Goal: Task Accomplishment & Management: Manage account settings

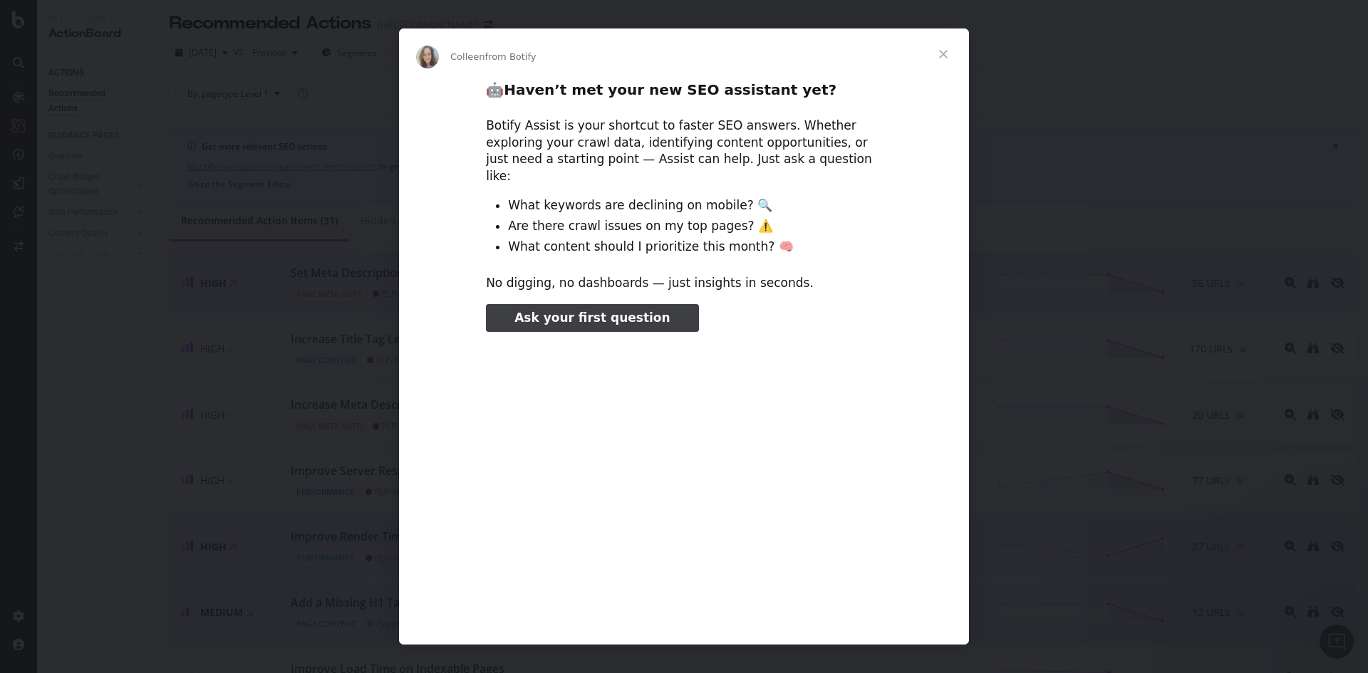
type input "184779"
click at [939, 53] on span "Close" at bounding box center [943, 54] width 51 height 51
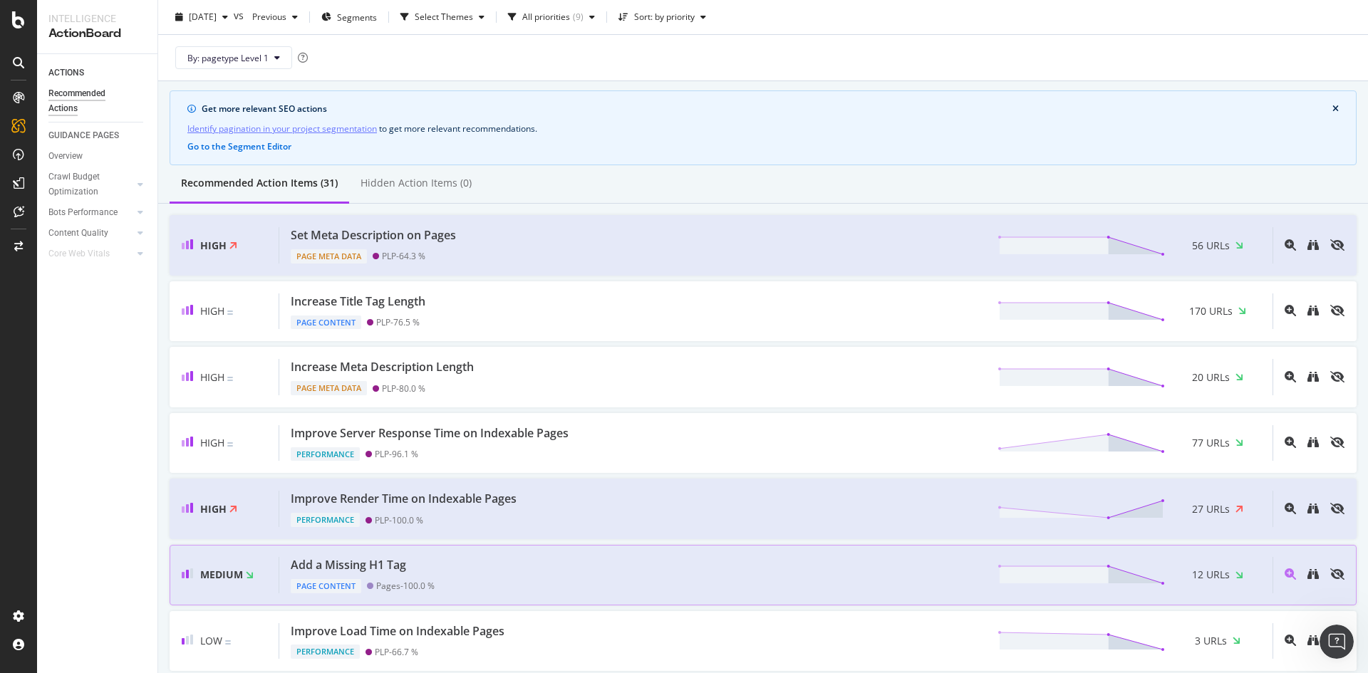
scroll to position [71, 0]
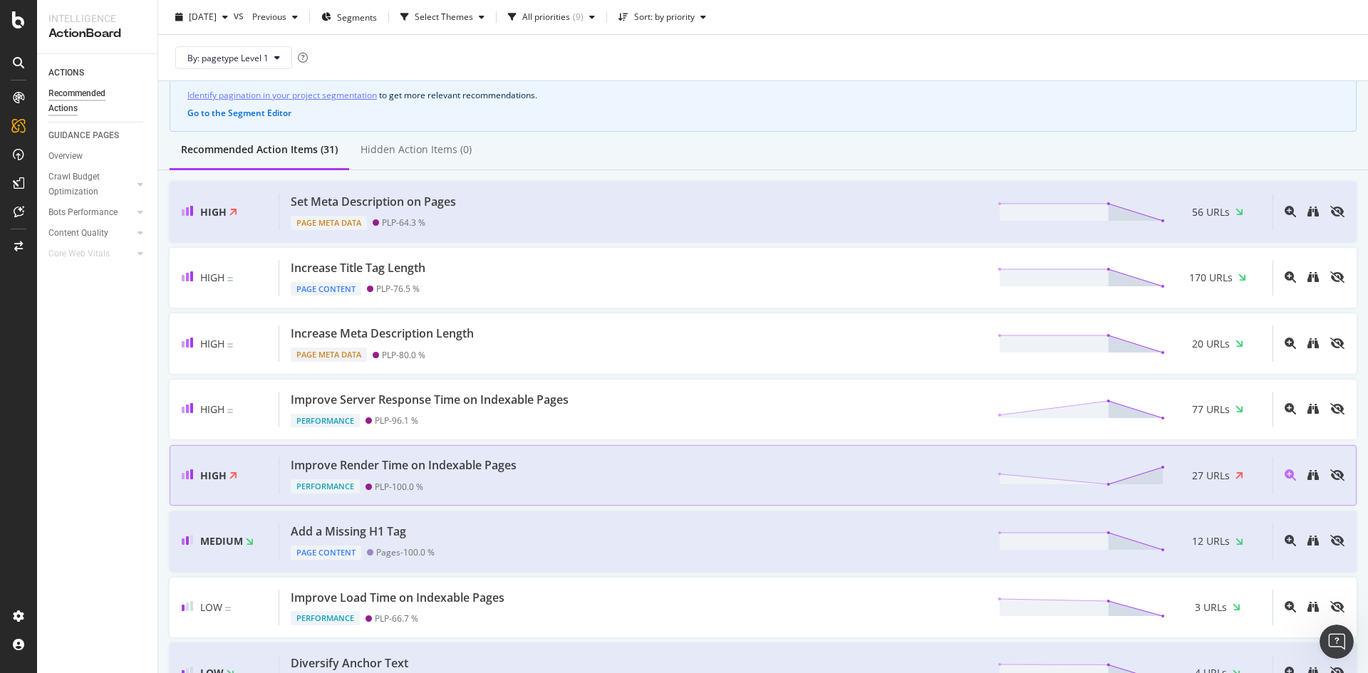
click at [705, 477] on div "Improve Render Time on Indexable Pages Performance PLP - 100.0 % 27 URLs" at bounding box center [775, 476] width 993 height 36
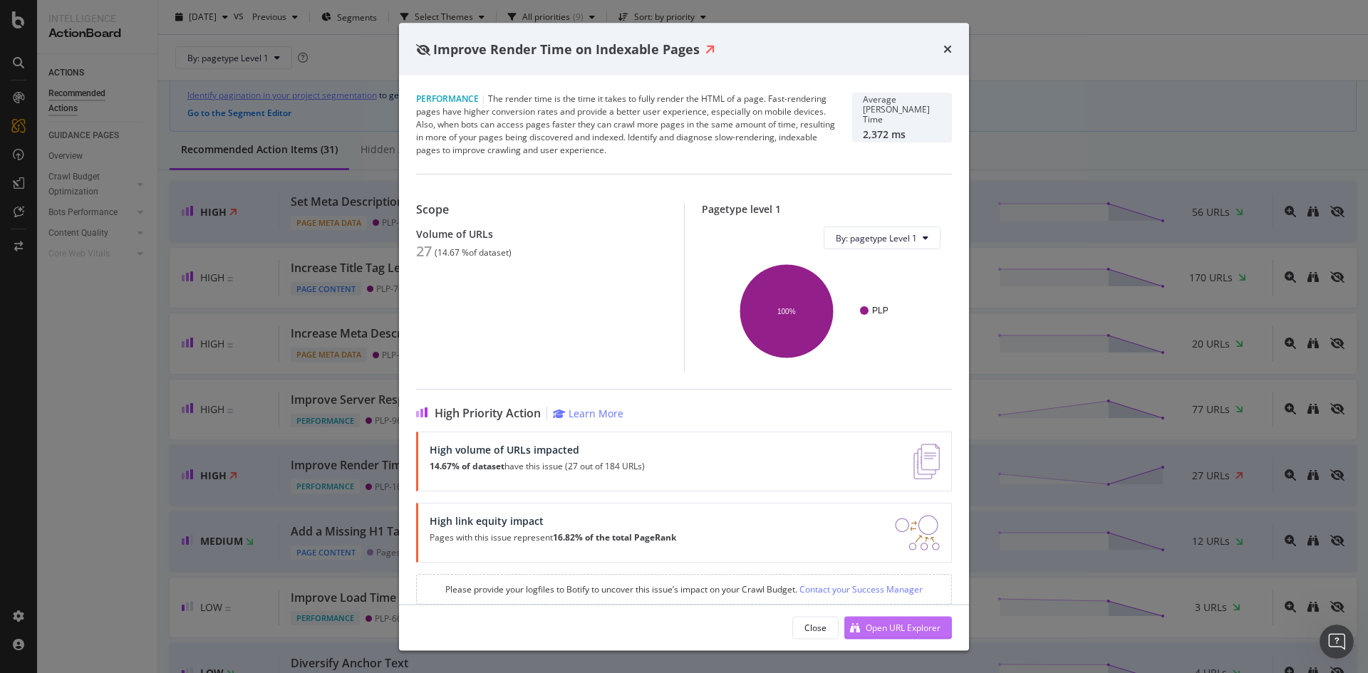
click at [877, 627] on div "Open URL Explorer" at bounding box center [903, 627] width 75 height 12
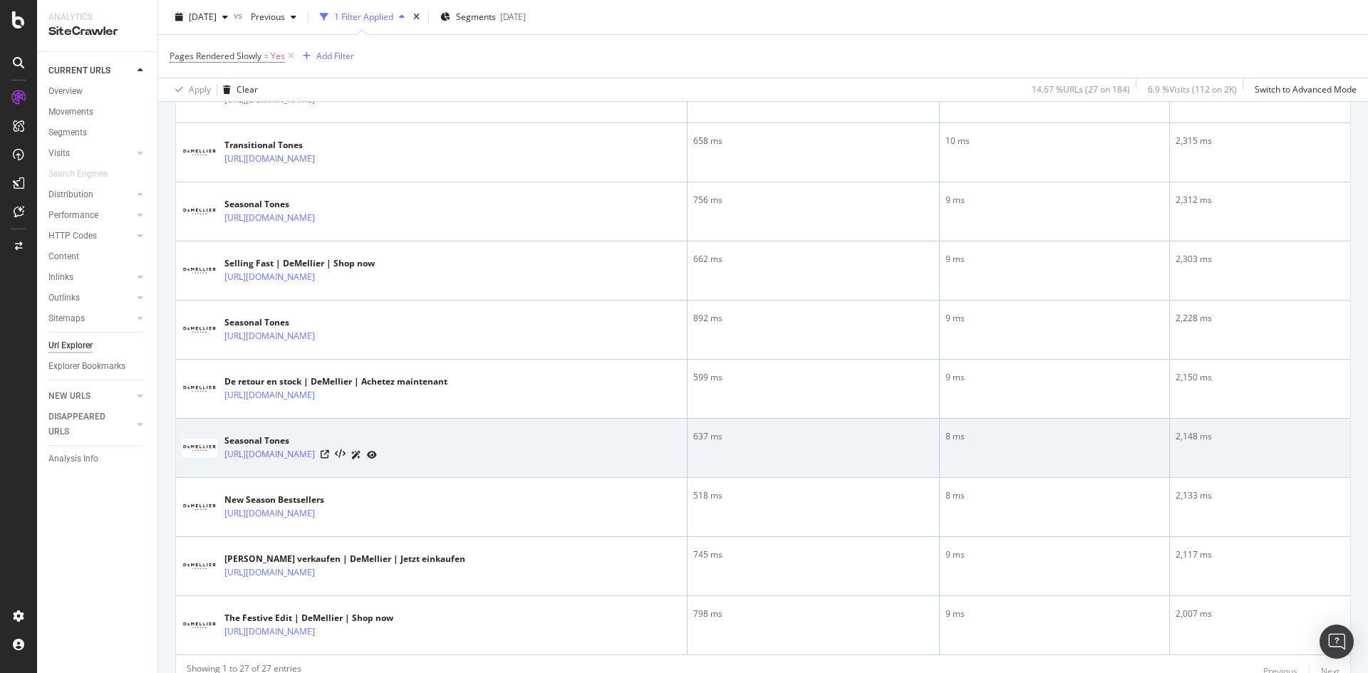
scroll to position [1474, 0]
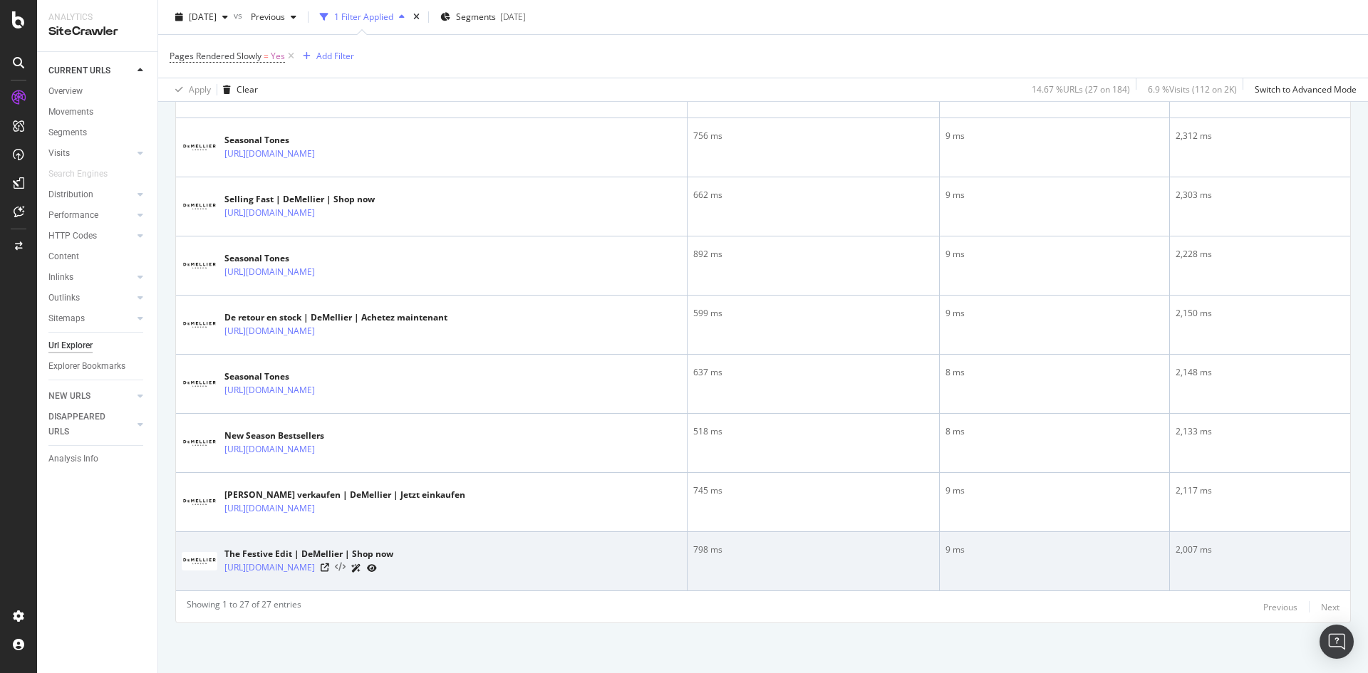
click at [346, 567] on icon at bounding box center [340, 568] width 11 height 10
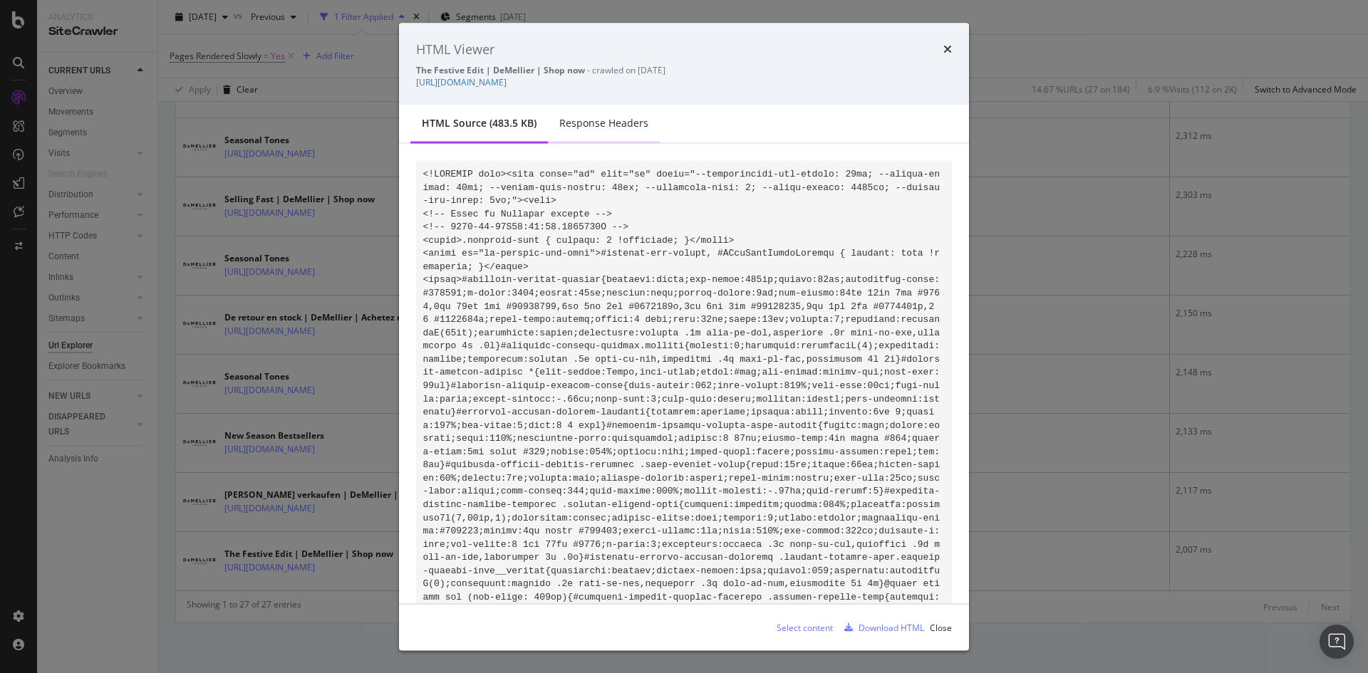
click at [632, 125] on div "Response Headers" at bounding box center [603, 123] width 89 height 14
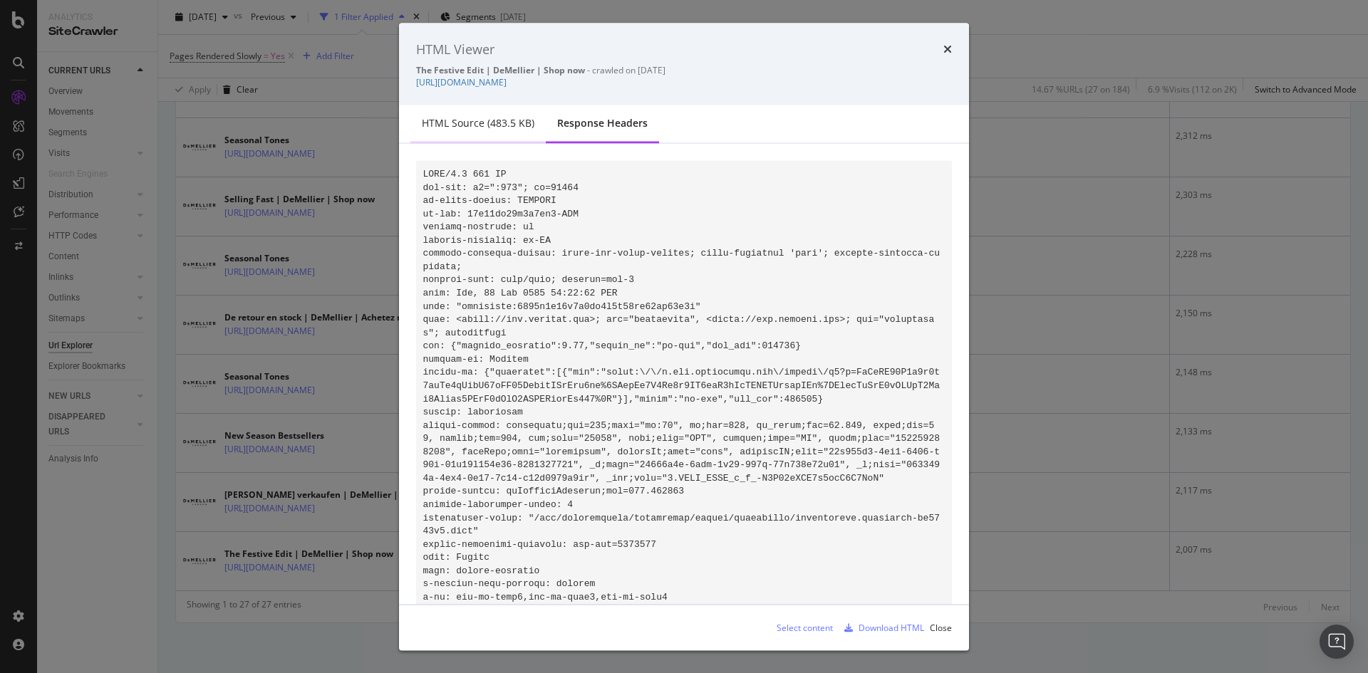
click at [513, 123] on div "HTML source (483.5 KB)" at bounding box center [478, 123] width 113 height 14
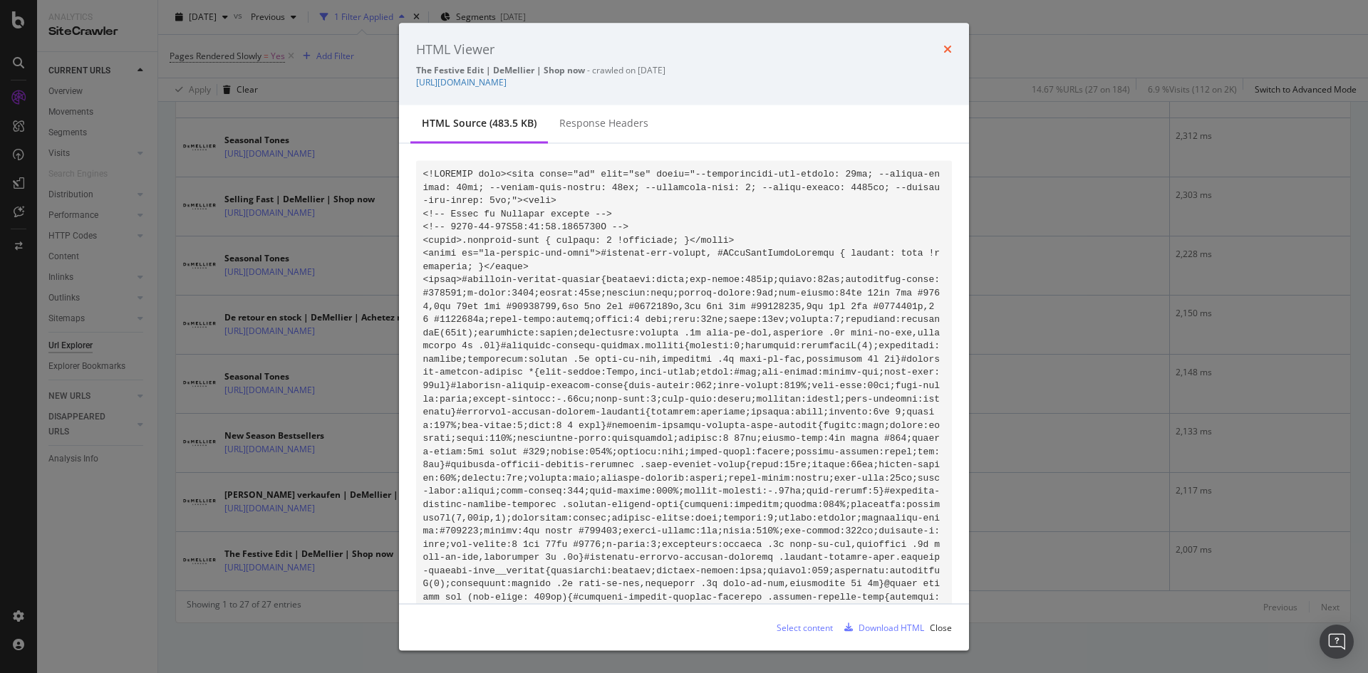
click at [949, 46] on icon "times" at bounding box center [948, 48] width 9 height 11
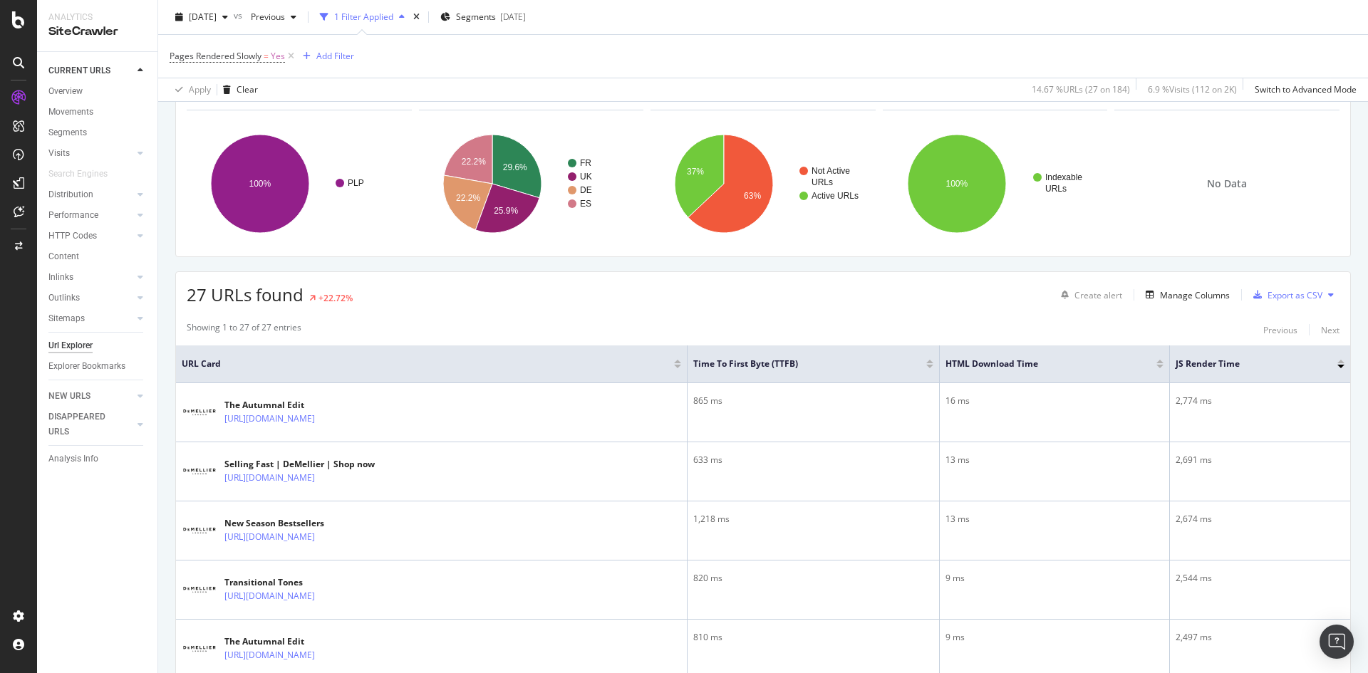
scroll to position [0, 0]
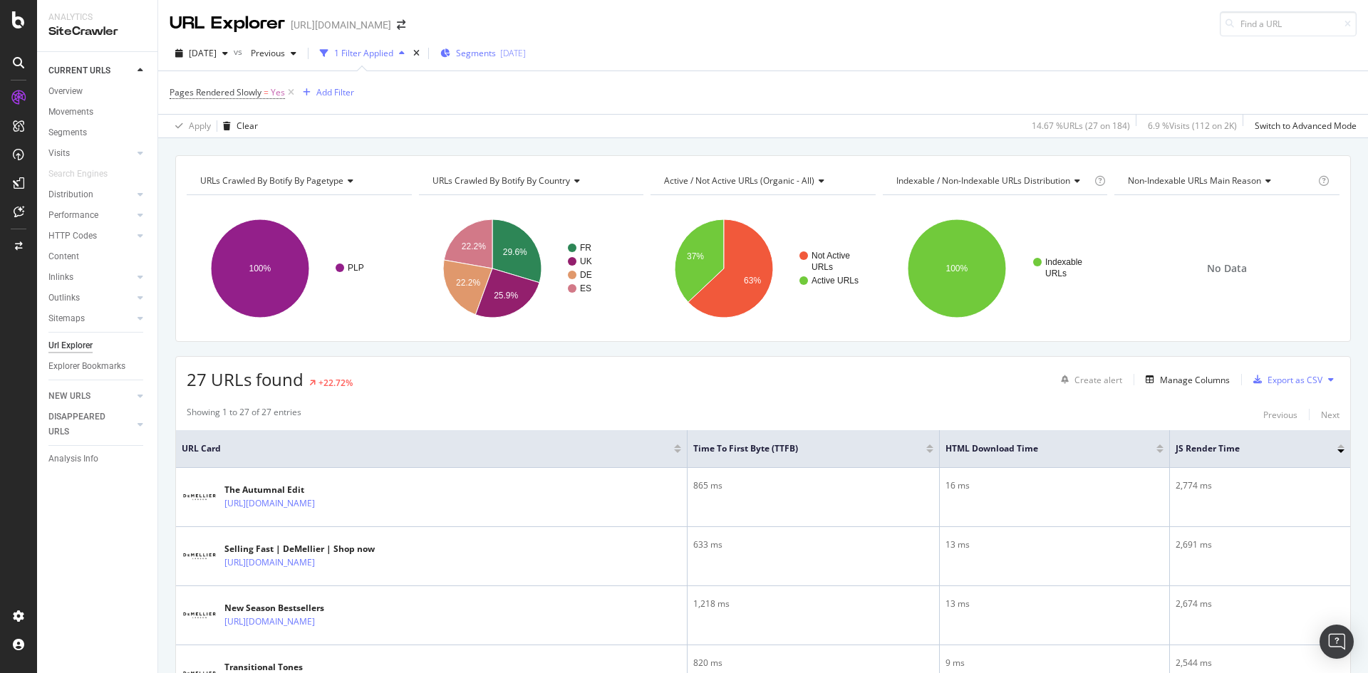
click at [493, 56] on span "Segments" at bounding box center [476, 53] width 40 height 12
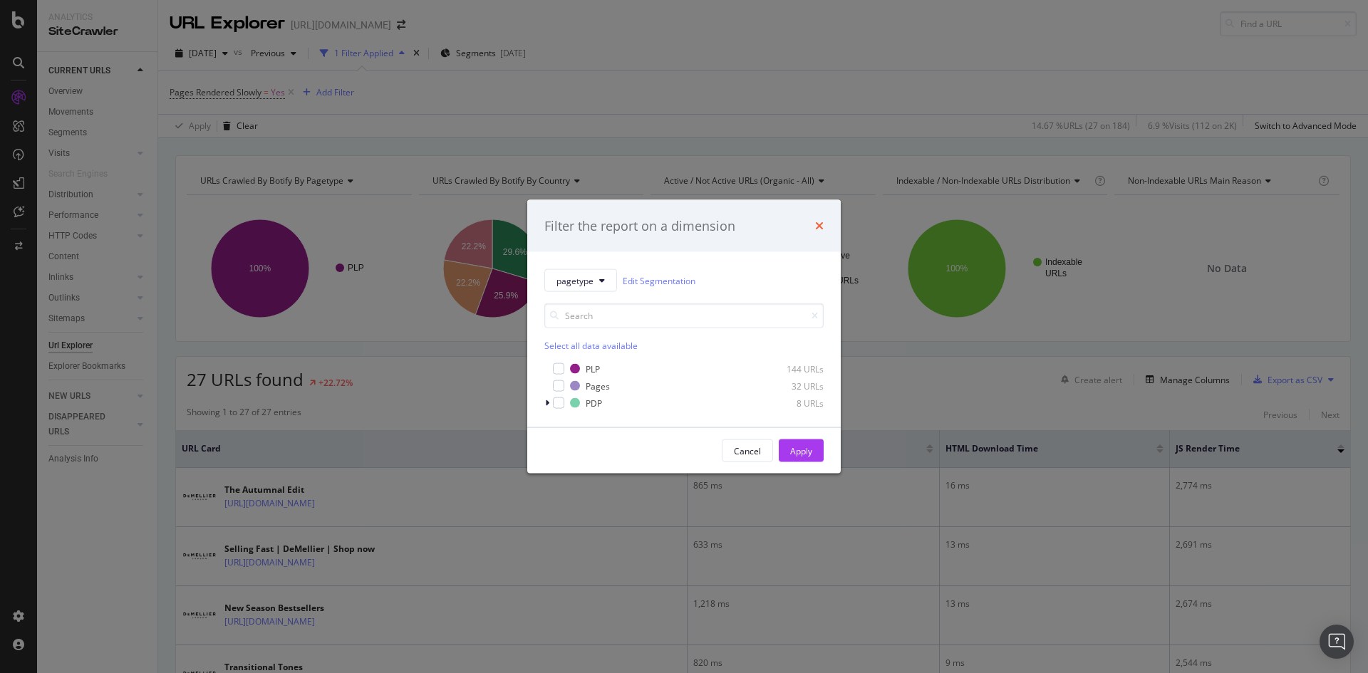
click at [815, 227] on icon "times" at bounding box center [819, 225] width 9 height 11
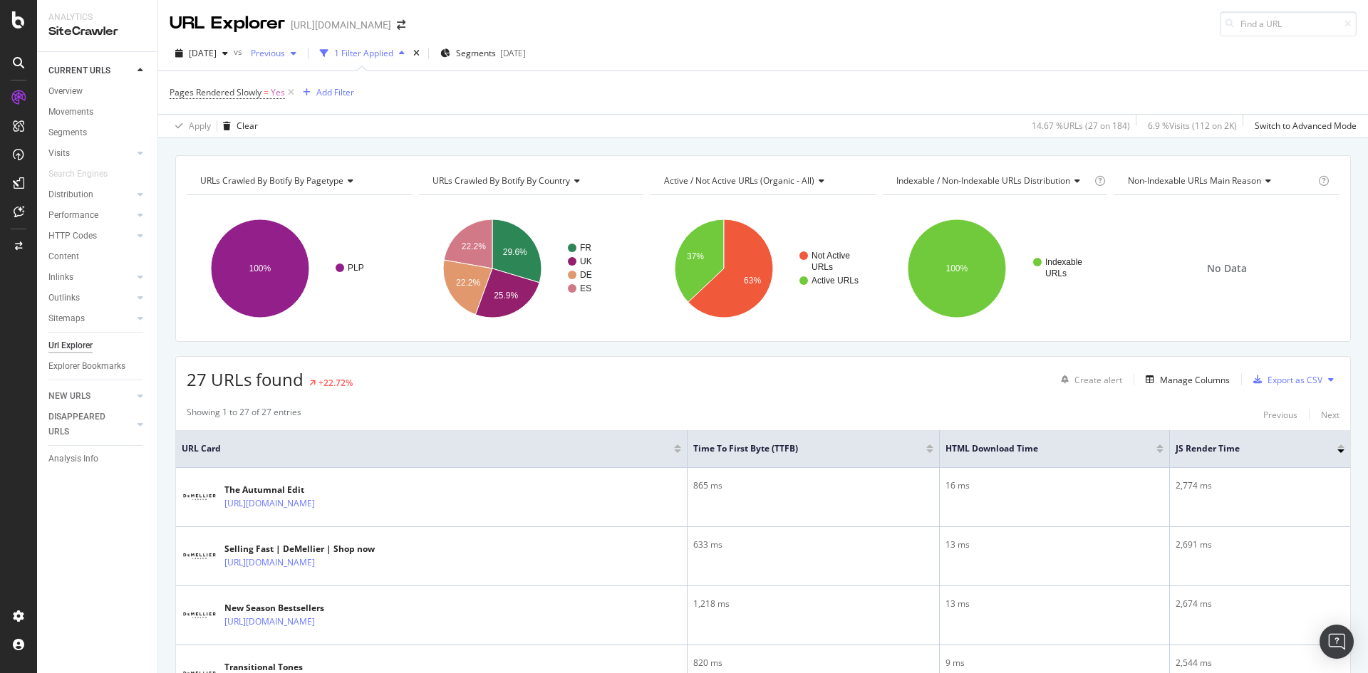
click at [285, 58] on span "Previous" at bounding box center [265, 53] width 40 height 12
click at [574, 101] on div "Pages Rendered Slowly = Yes Add Filter" at bounding box center [763, 92] width 1187 height 43
click at [76, 157] on div "ActionBoard" at bounding box center [81, 160] width 56 height 14
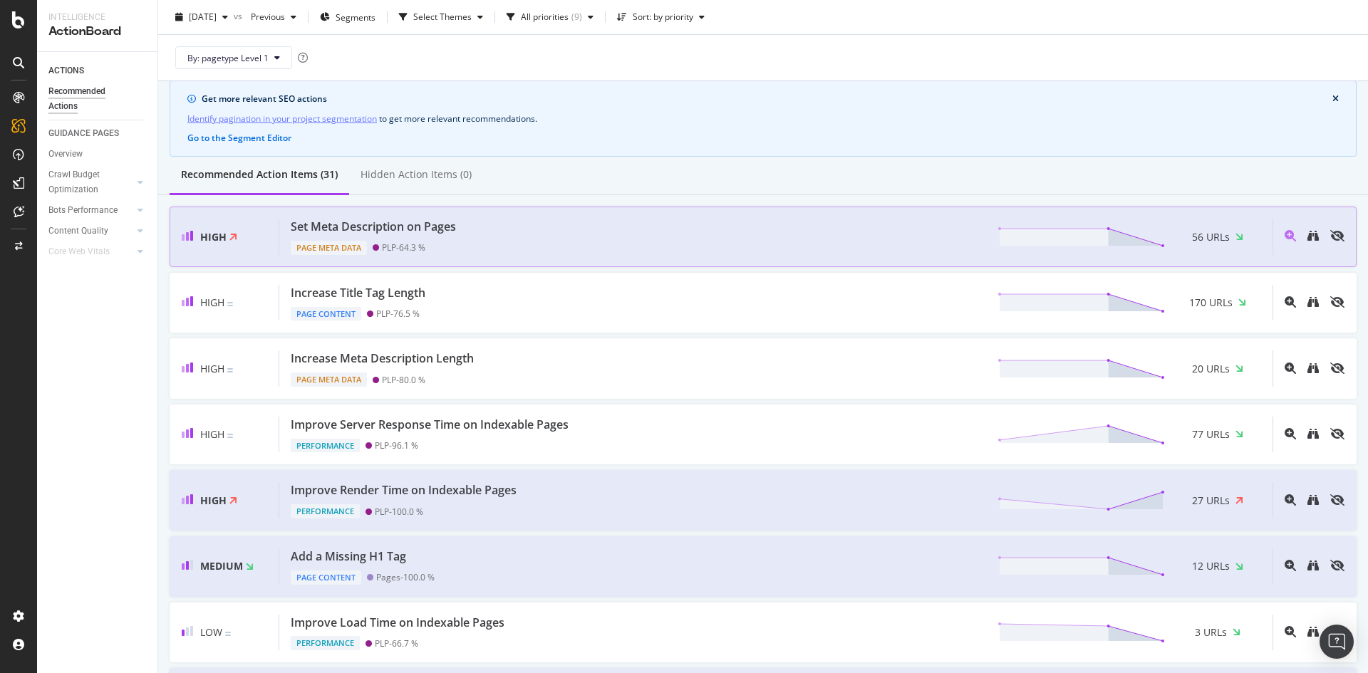
scroll to position [143, 0]
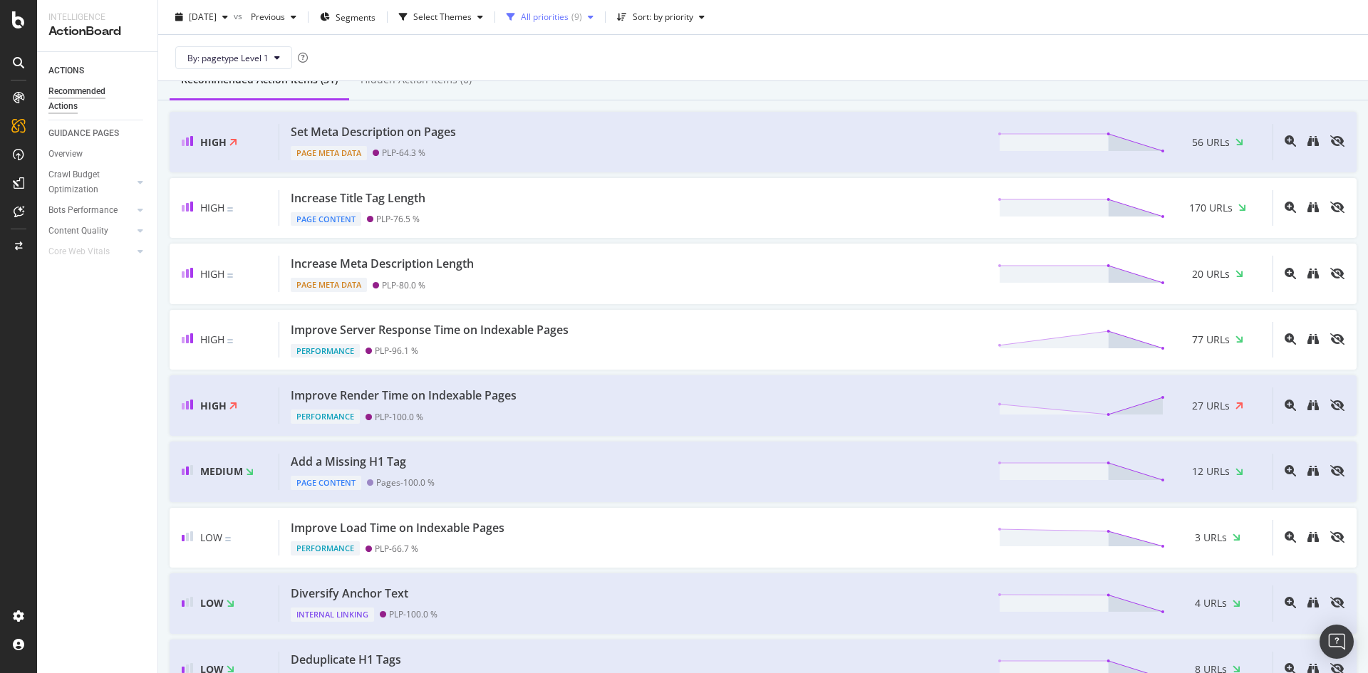
click at [582, 16] on div "( 9 )" at bounding box center [577, 17] width 11 height 9
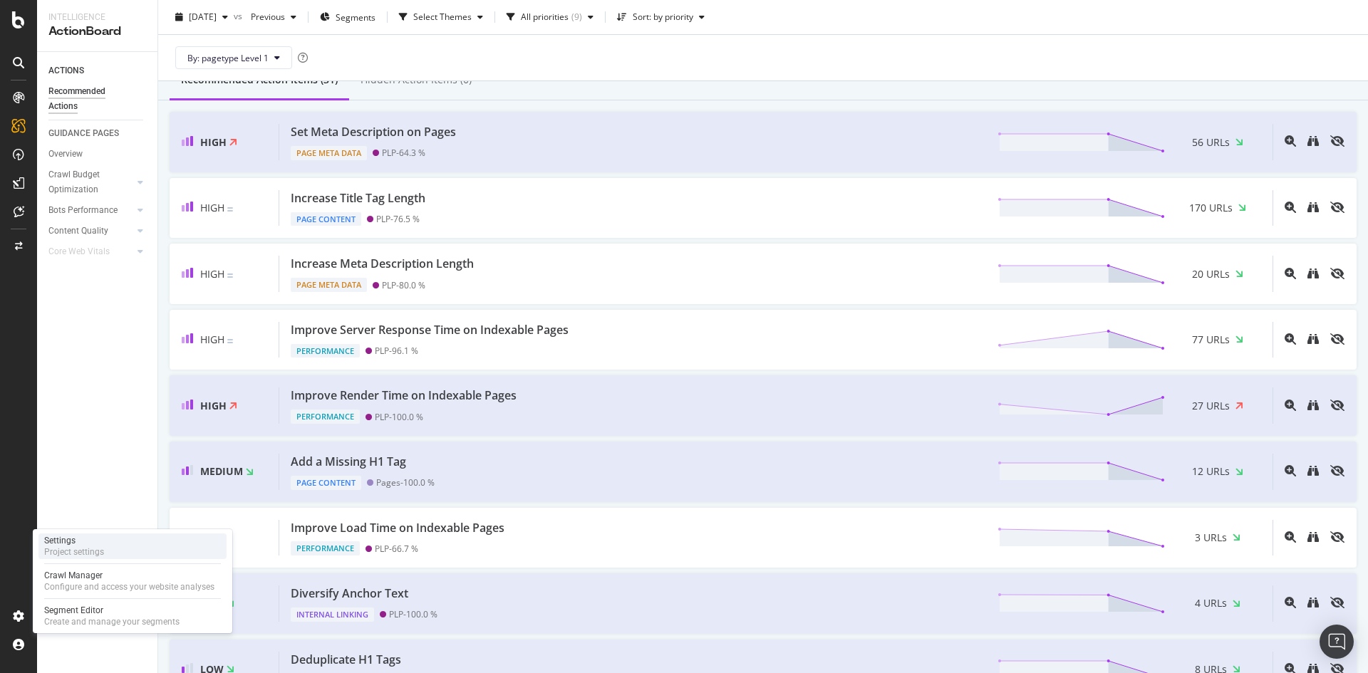
click at [112, 546] on div "Settings Project settings" at bounding box center [132, 547] width 188 height 26
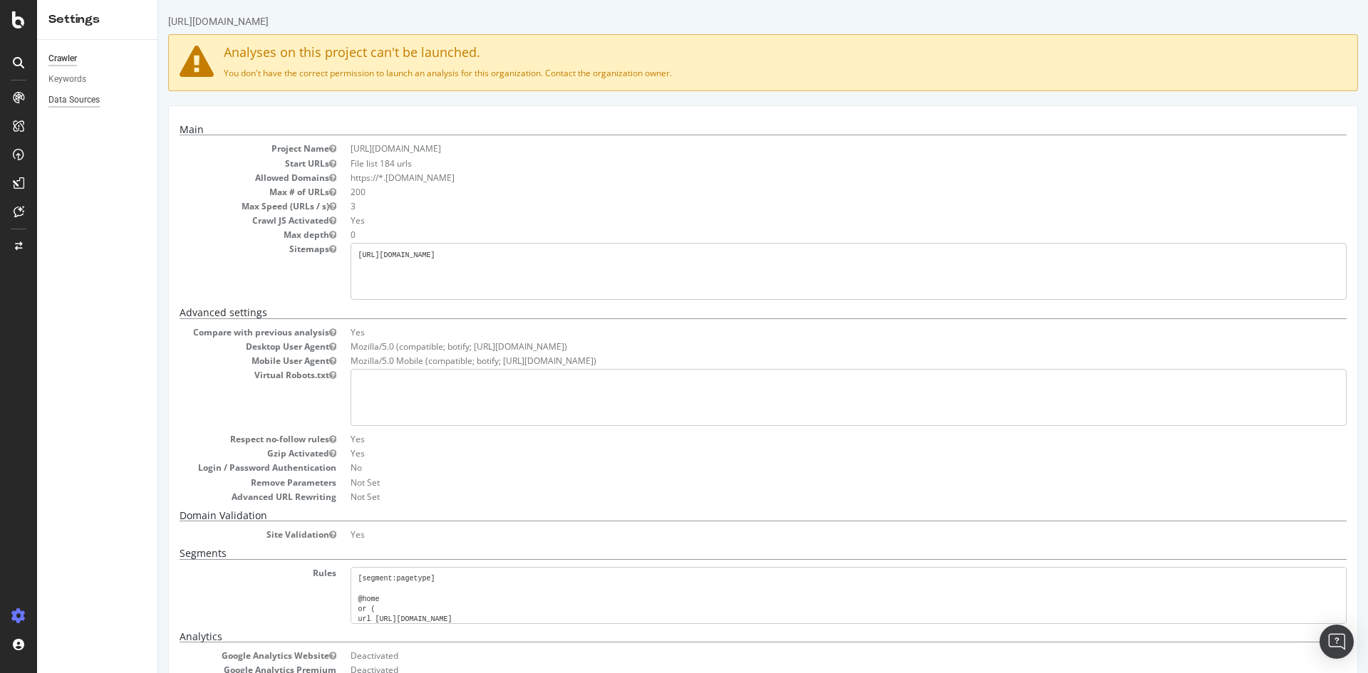
click at [56, 98] on div "Data Sources" at bounding box center [73, 100] width 51 height 15
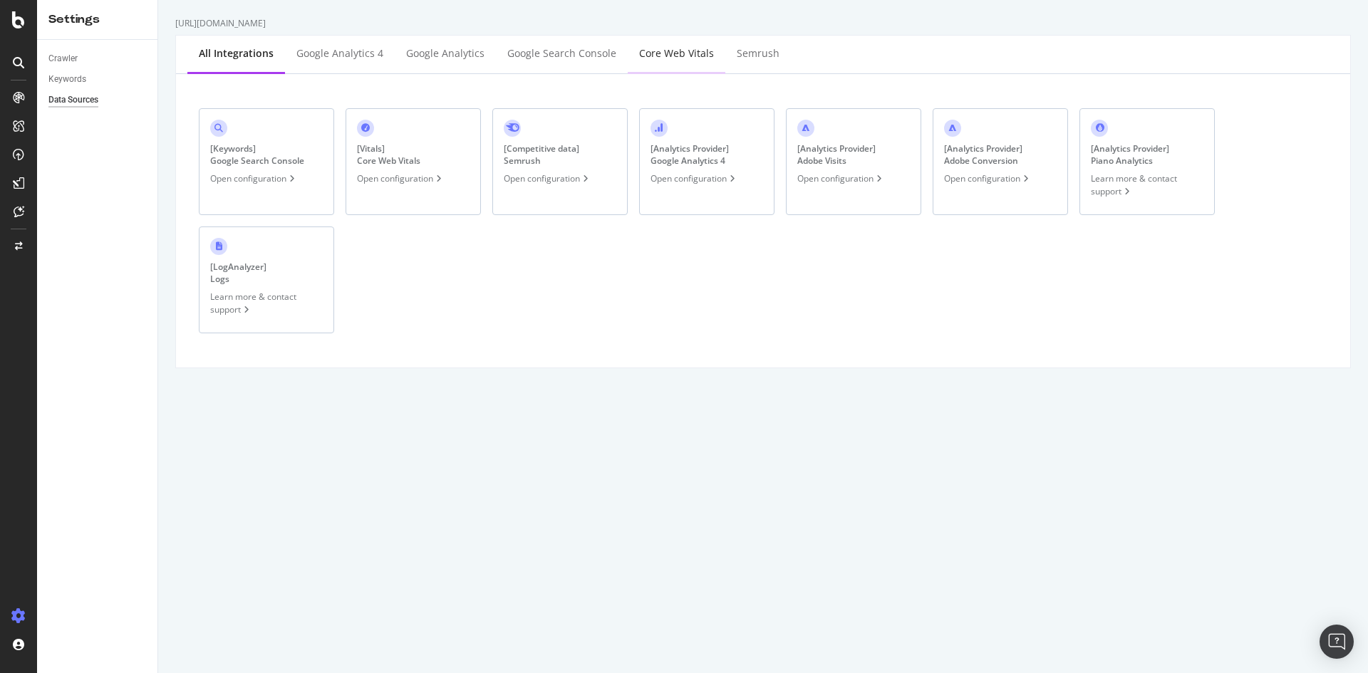
click at [683, 48] on div "Core Web Vitals" at bounding box center [676, 53] width 75 height 14
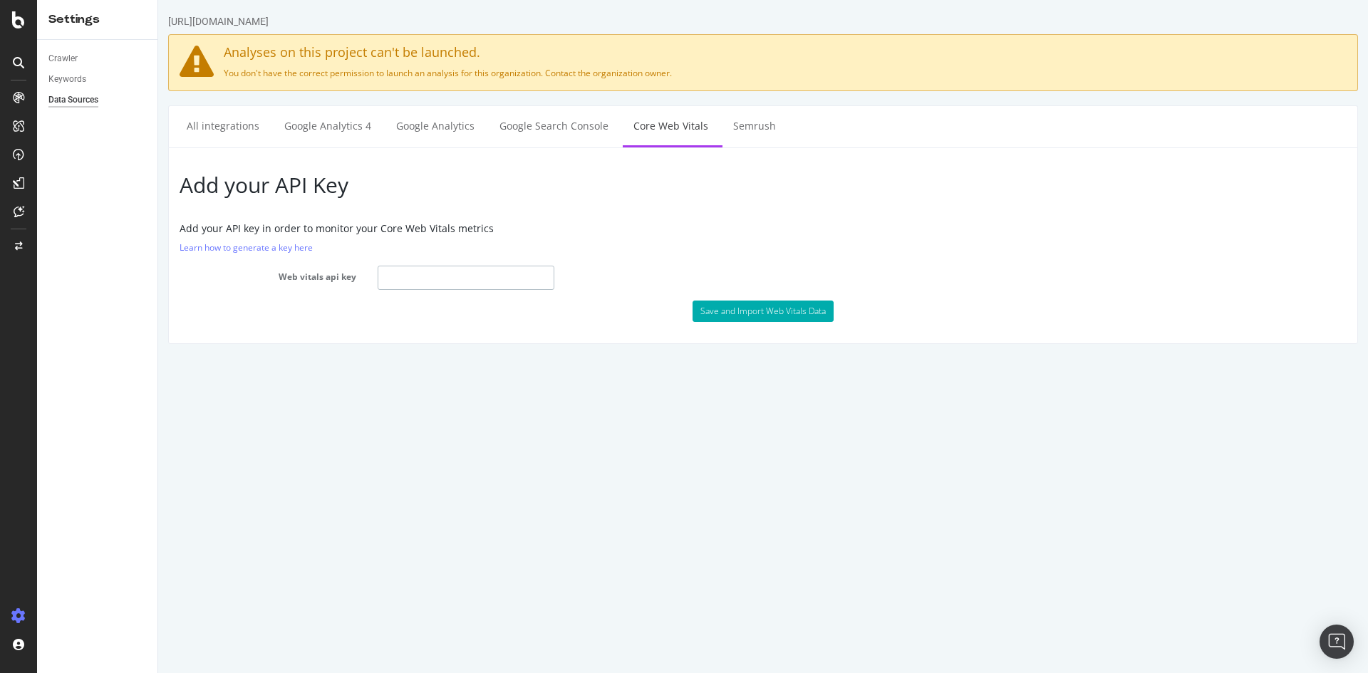
click at [410, 284] on input "text" at bounding box center [466, 278] width 177 height 24
click at [398, 274] on input "text" at bounding box center [466, 278] width 177 height 24
paste input "AIzaSyD_Fvo2hosxR94PT-iOF67iHG7znLQbGzg"
type input "AIzaSyD_Fvo2hosxR94PT-iOF67iHG7znLQbGzg"
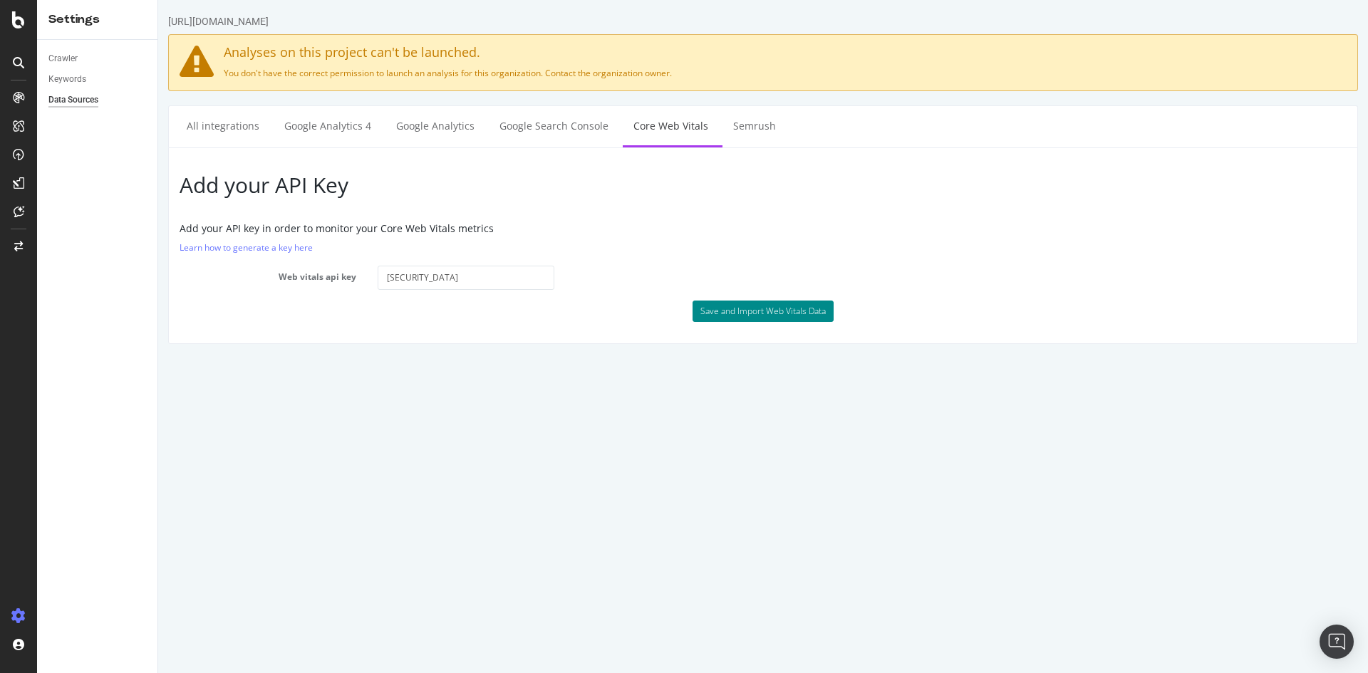
click at [766, 308] on button "Save and Import Web Vitals Data" at bounding box center [763, 311] width 141 height 21
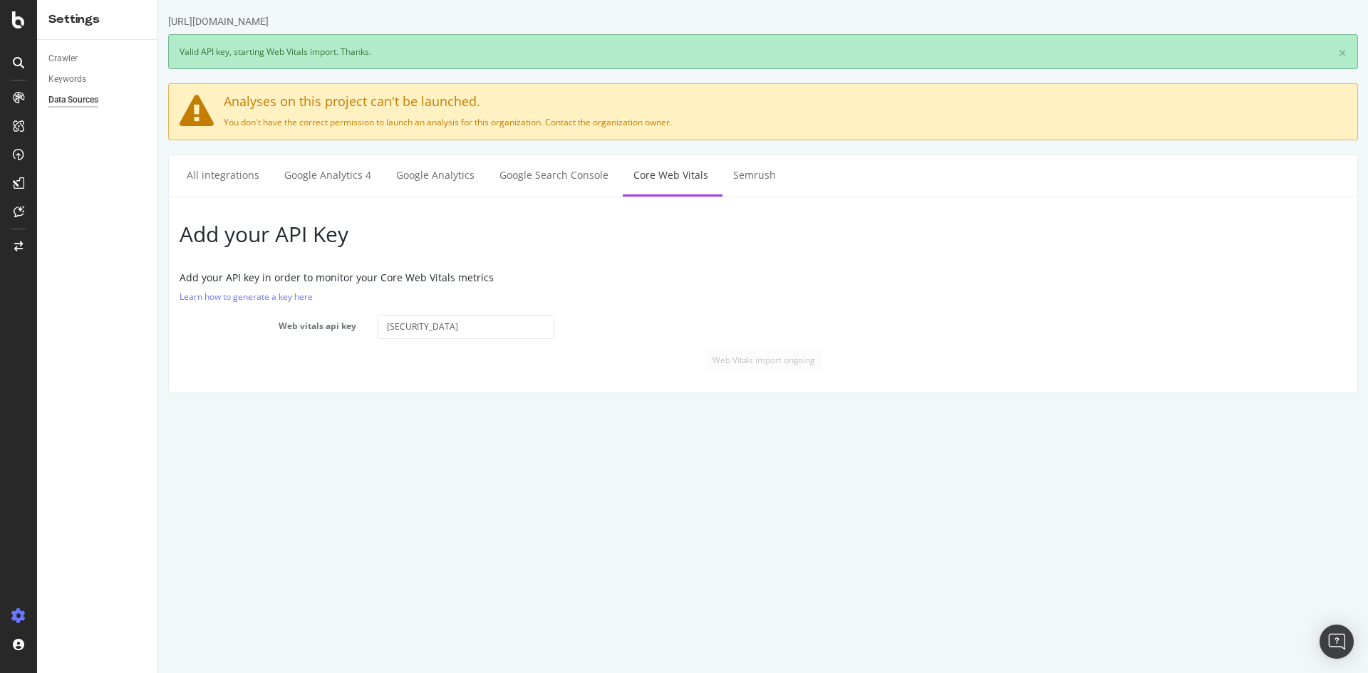
scroll to position [0, 0]
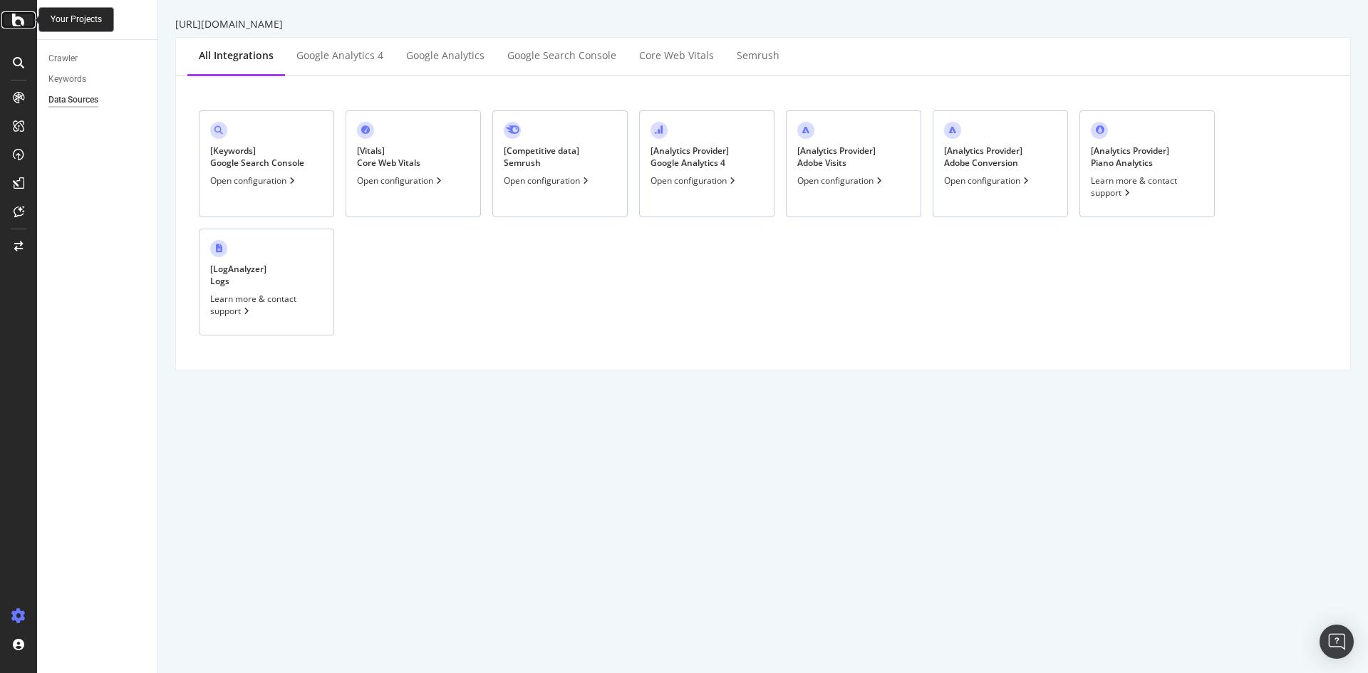
click at [16, 25] on icon at bounding box center [18, 19] width 13 height 17
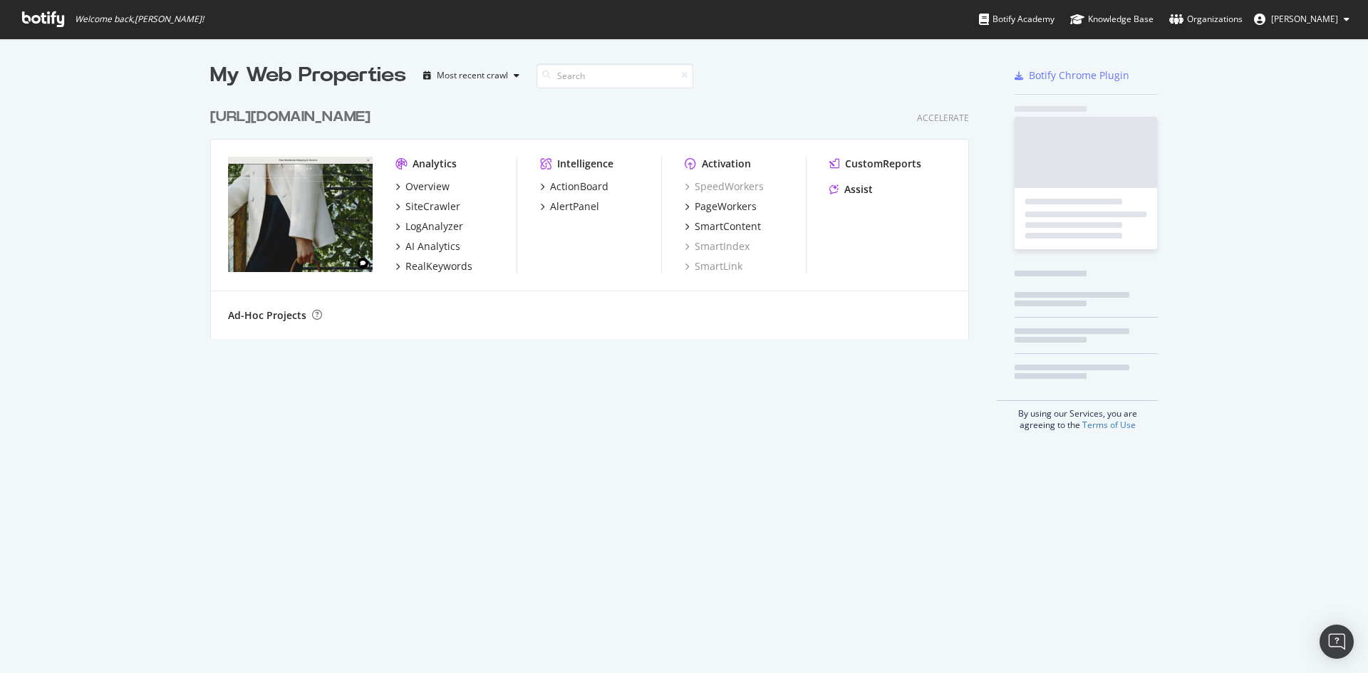
scroll to position [239, 760]
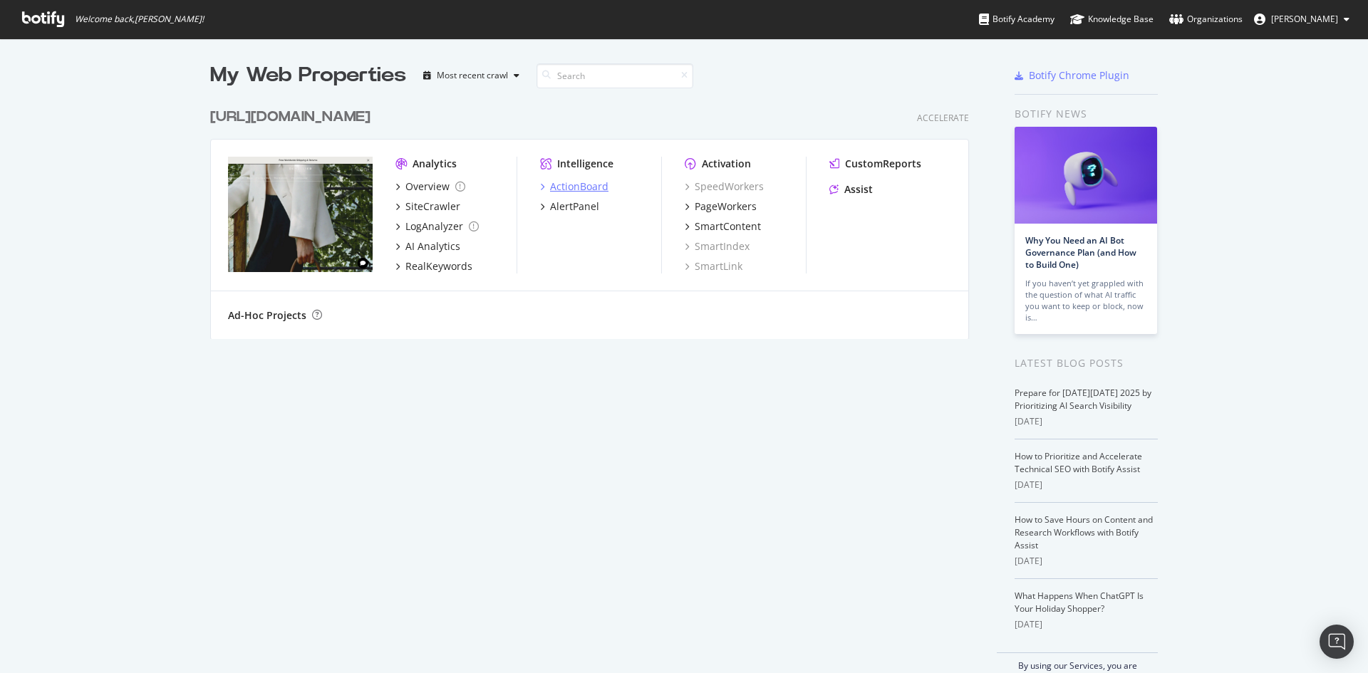
click at [567, 182] on div "ActionBoard" at bounding box center [579, 187] width 58 height 14
